Goal: Check status: Check status

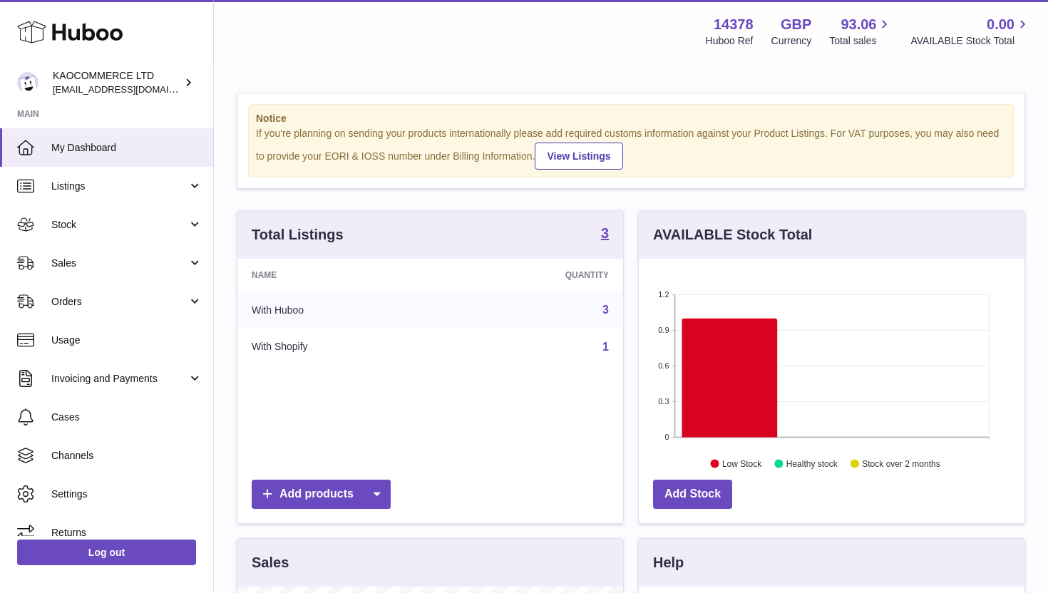
scroll to position [222, 386]
click at [182, 306] on span "Orders" at bounding box center [119, 302] width 136 height 14
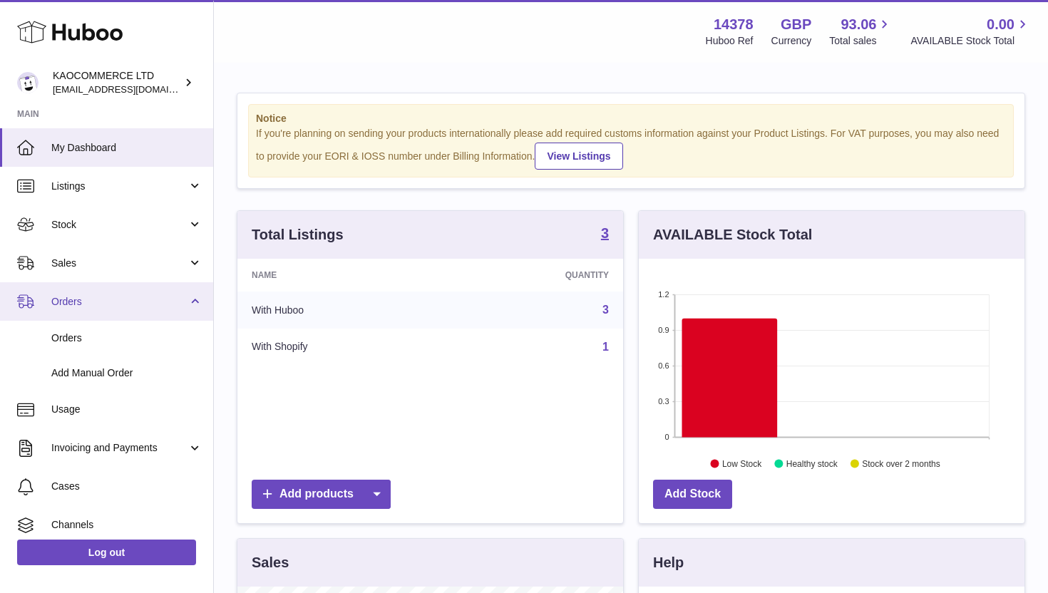
click at [164, 300] on span "Orders" at bounding box center [119, 302] width 136 height 14
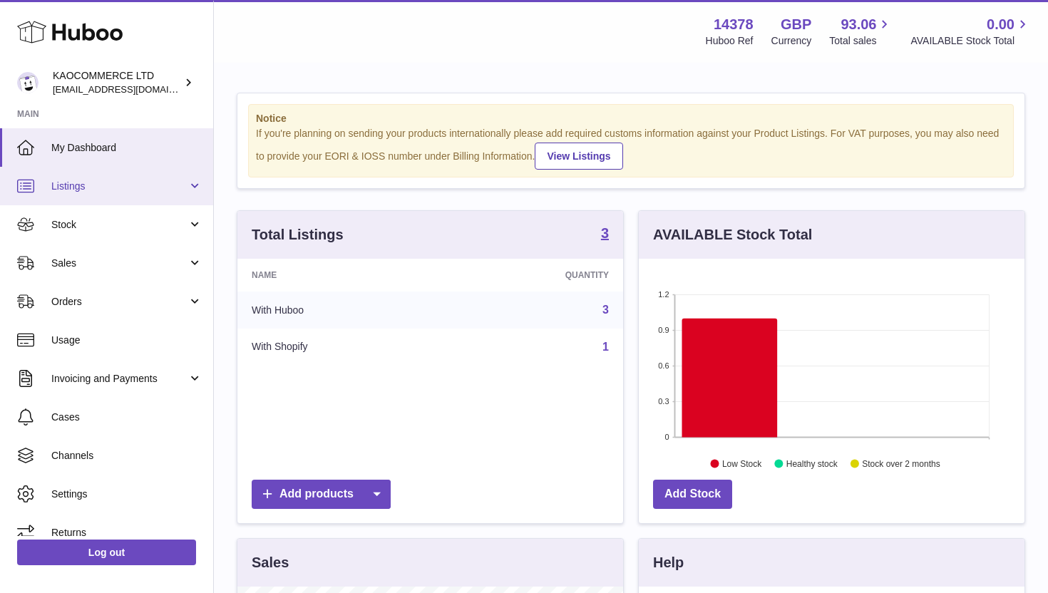
click at [166, 190] on span "Listings" at bounding box center [119, 187] width 136 height 14
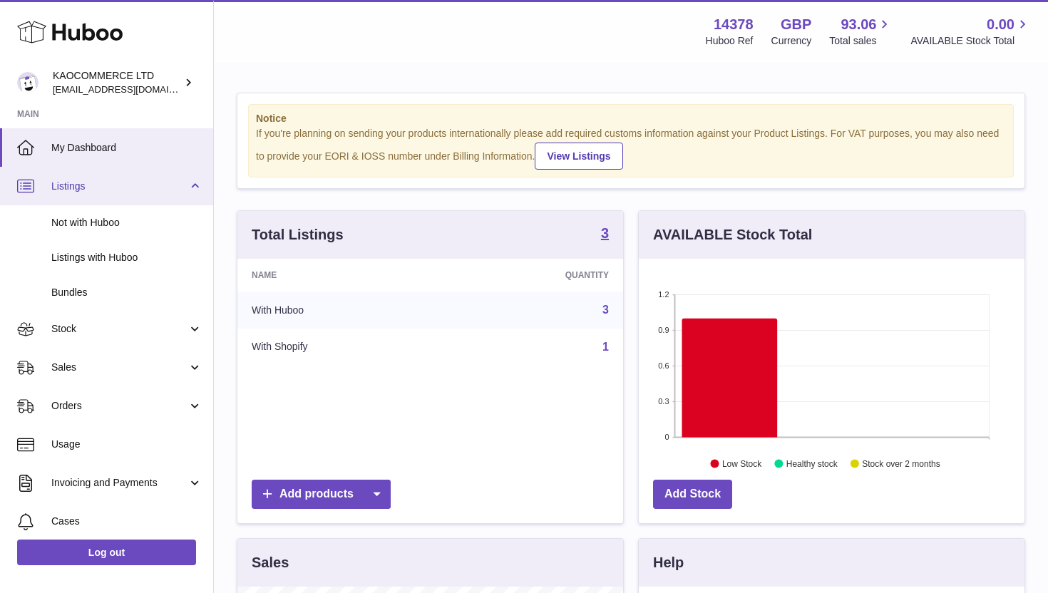
click at [155, 185] on span "Listings" at bounding box center [119, 187] width 136 height 14
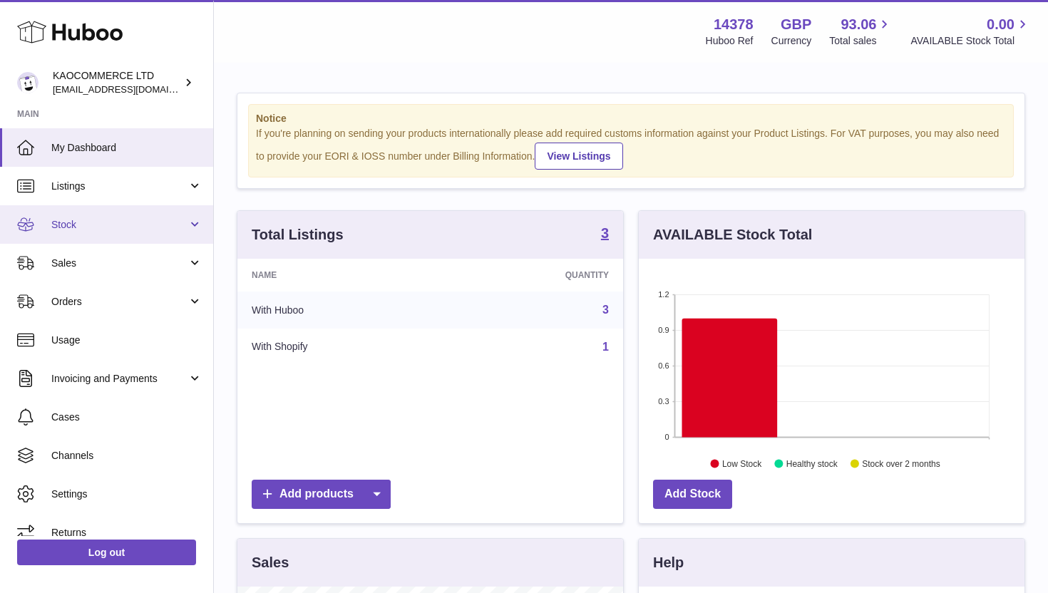
click at [154, 227] on span "Stock" at bounding box center [119, 225] width 136 height 14
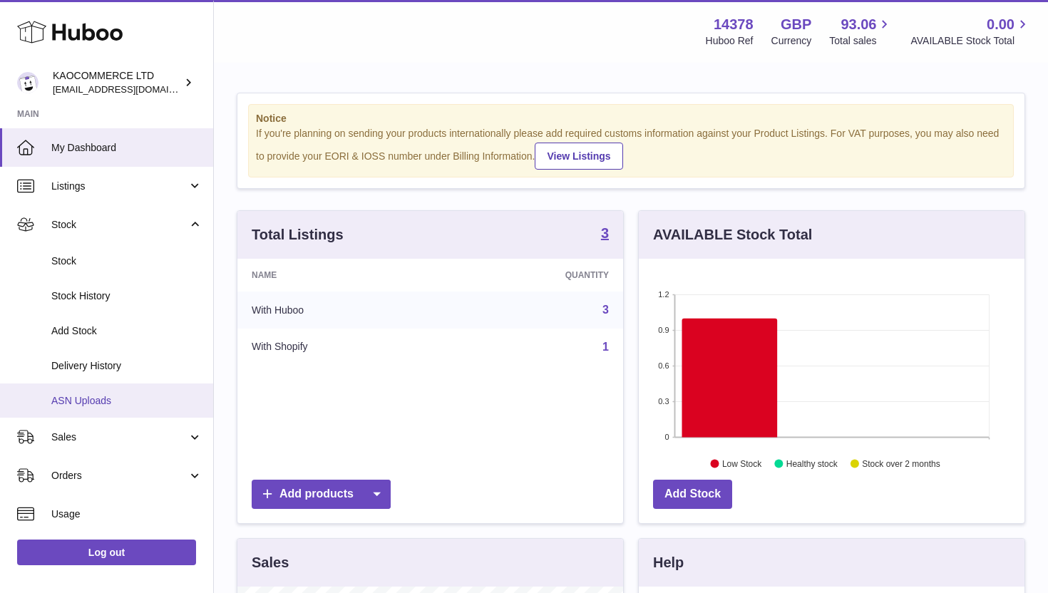
click at [103, 391] on link "ASN Uploads" at bounding box center [106, 400] width 213 height 35
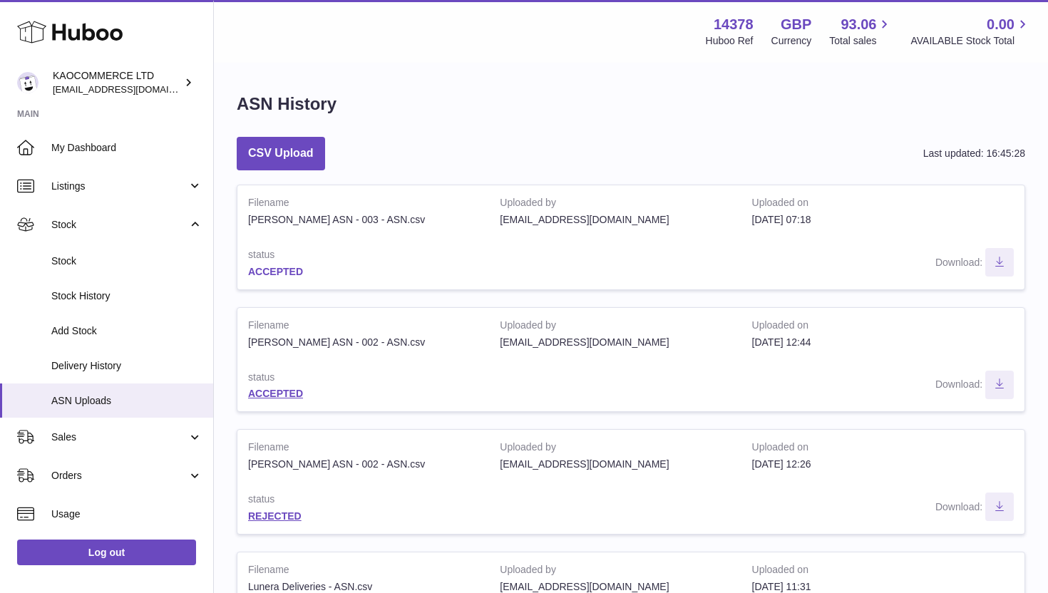
click at [267, 270] on link "ACCEPTED" at bounding box center [275, 271] width 55 height 11
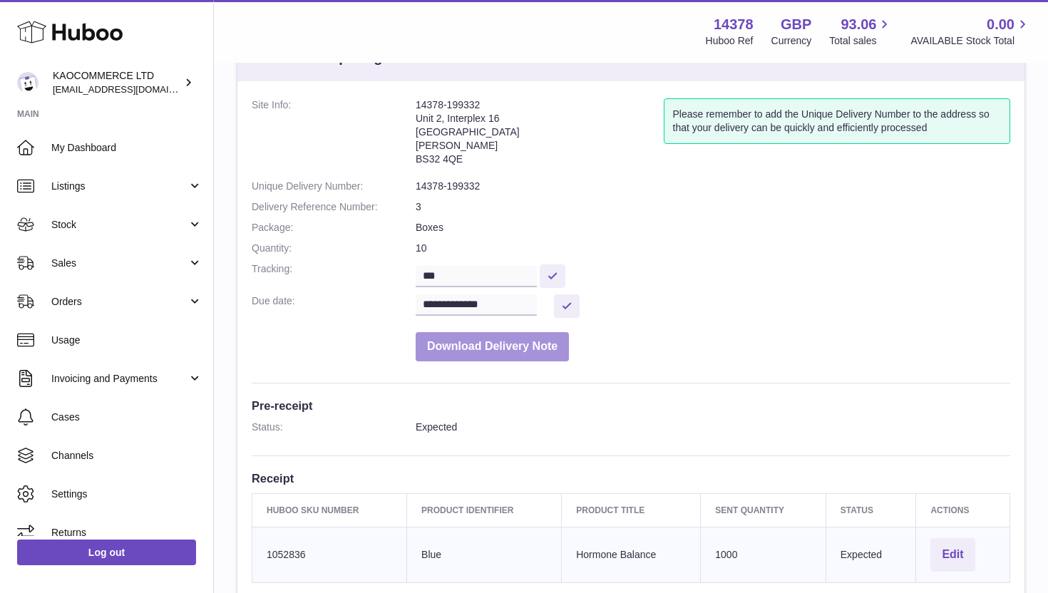
scroll to position [63, 0]
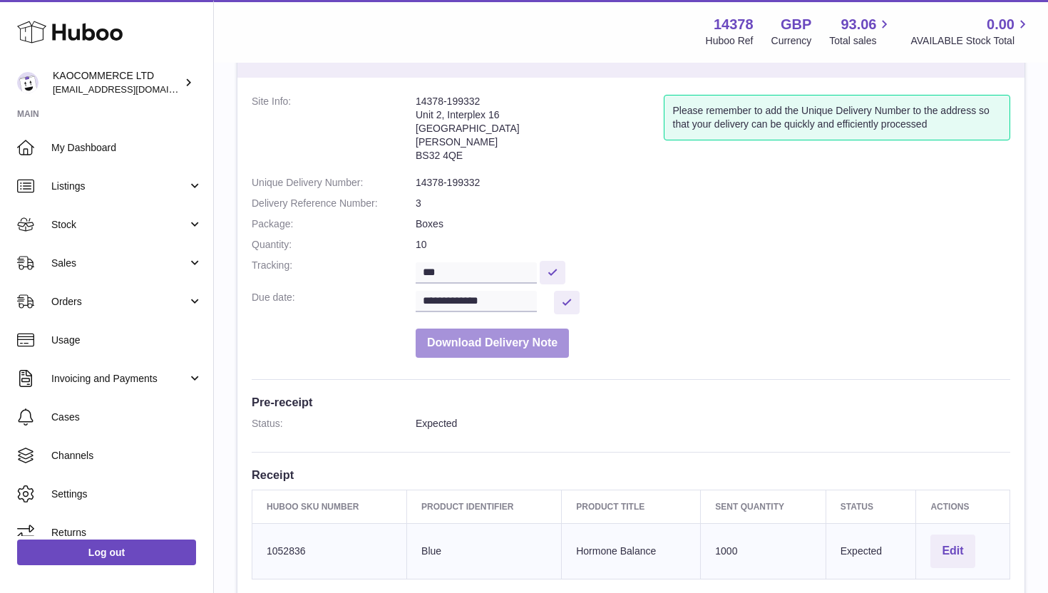
click at [491, 350] on button "Download Delivery Note" at bounding box center [491, 343] width 153 height 29
